Goal: Transaction & Acquisition: Purchase product/service

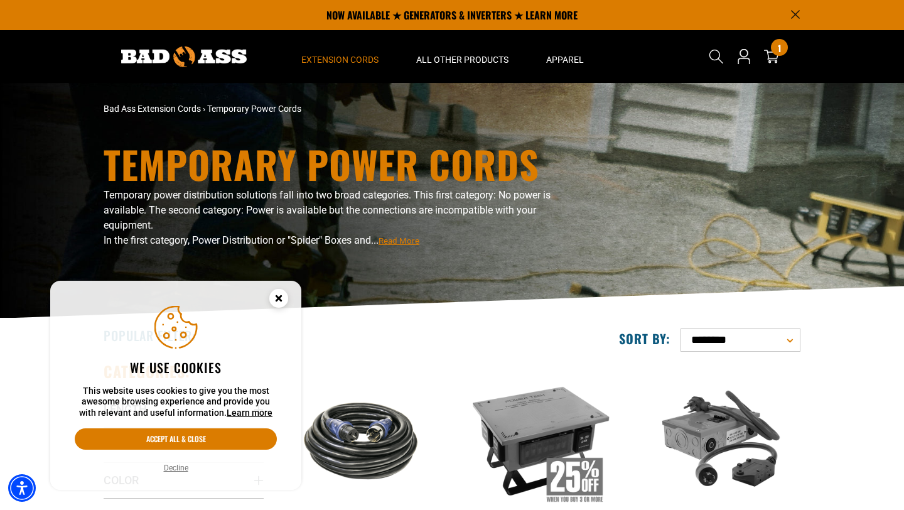
scroll to position [195, 0]
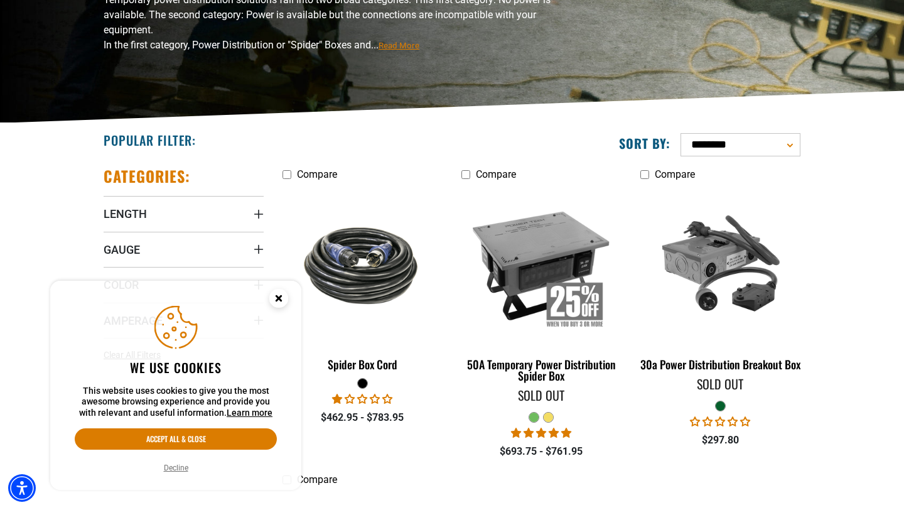
click at [279, 298] on icon "Cookie Consent" at bounding box center [278, 298] width 4 height 4
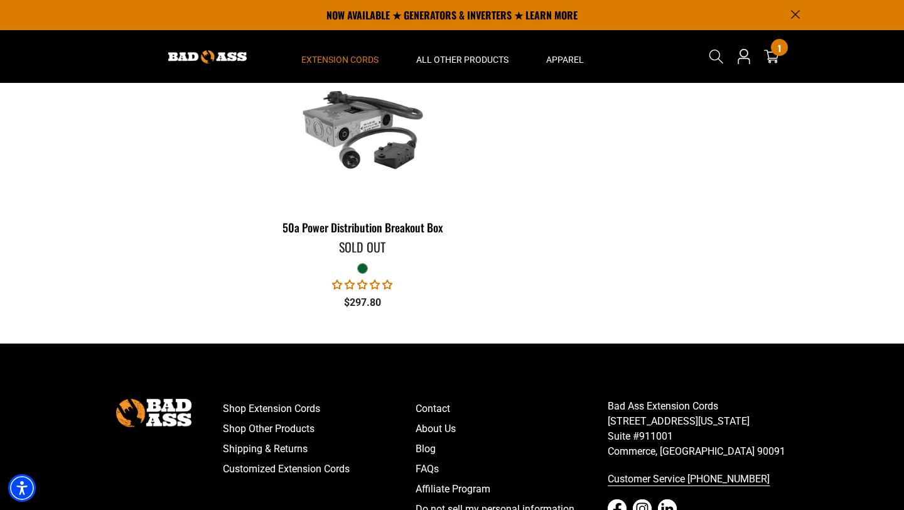
scroll to position [298, 0]
